Goal: Find specific page/section: Find specific page/section

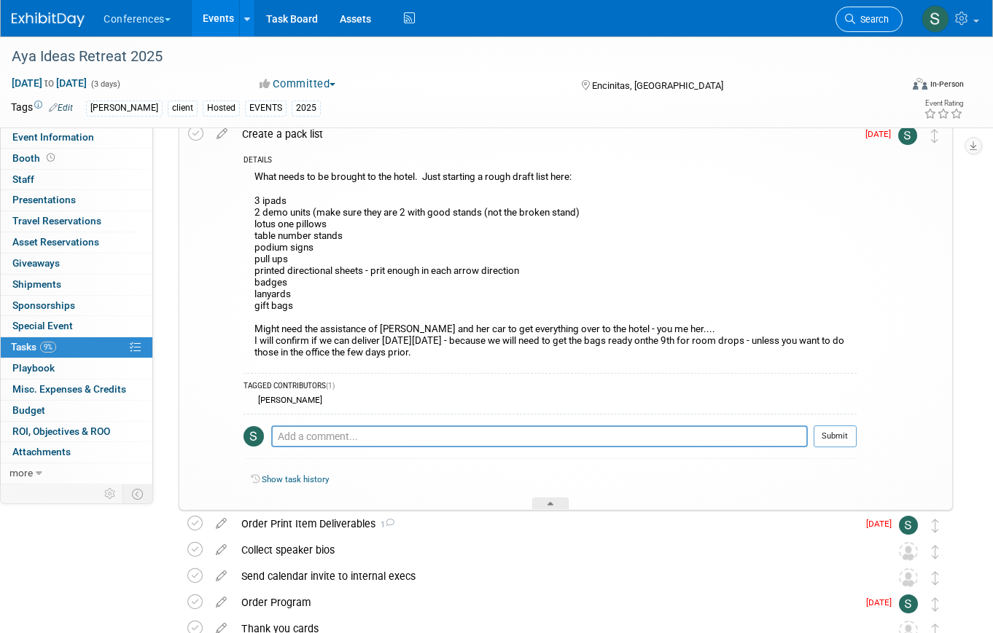
click at [870, 24] on span "Search" at bounding box center [872, 19] width 34 height 11
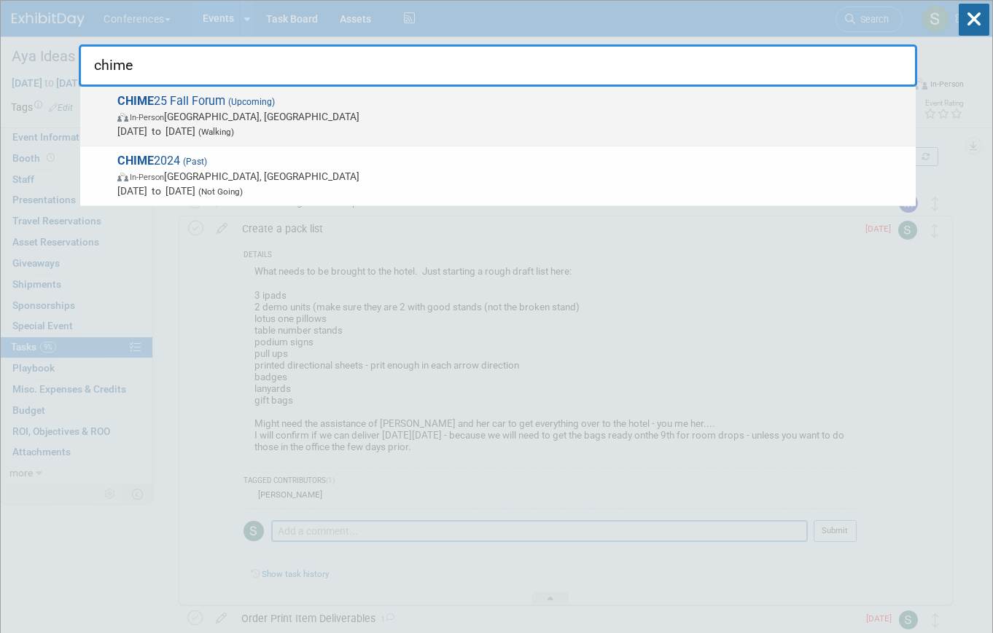
type input "chime"
click at [351, 106] on span "CHIME 25 Fall Forum (Upcoming) In-Person [GEOGRAPHIC_DATA], [GEOGRAPHIC_DATA] […" at bounding box center [510, 116] width 795 height 44
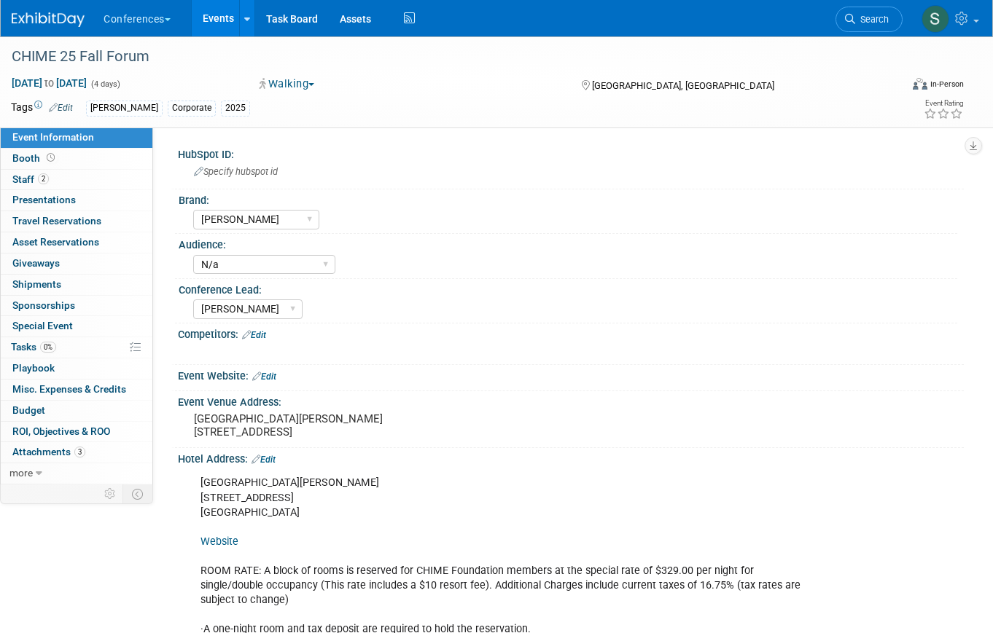
select select "[PERSON_NAME]"
select select "N/a"
select select "[PERSON_NAME]"
click at [126, 160] on link "Booth" at bounding box center [77, 159] width 152 height 20
